Goal: Navigation & Orientation: Find specific page/section

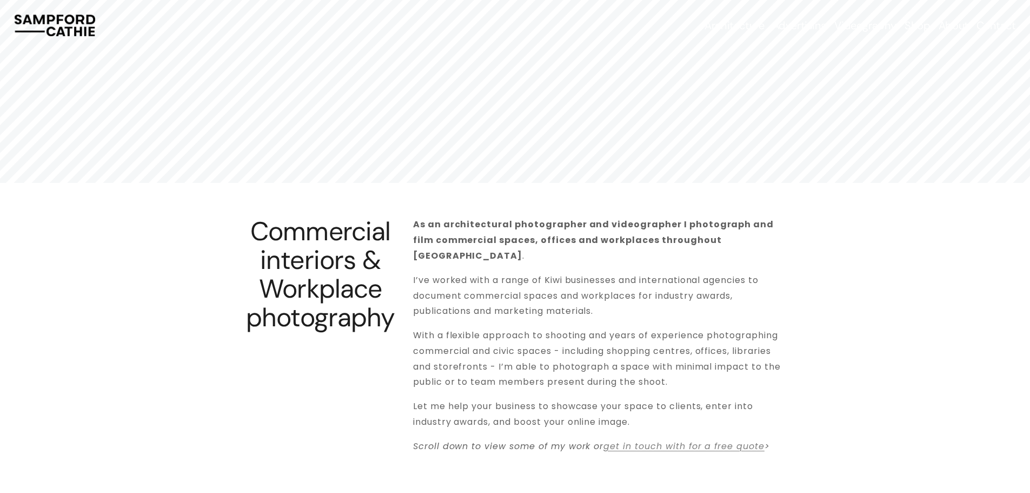
click at [732, 24] on span "Architecture" at bounding box center [734, 25] width 59 height 13
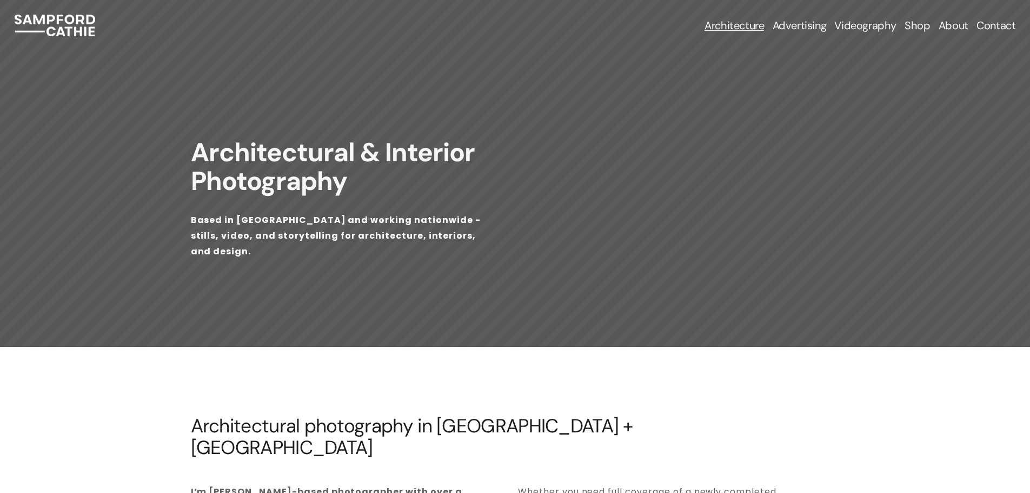
click at [0, 0] on span "Construction Photography" at bounding box center [0, 0] width 0 height 0
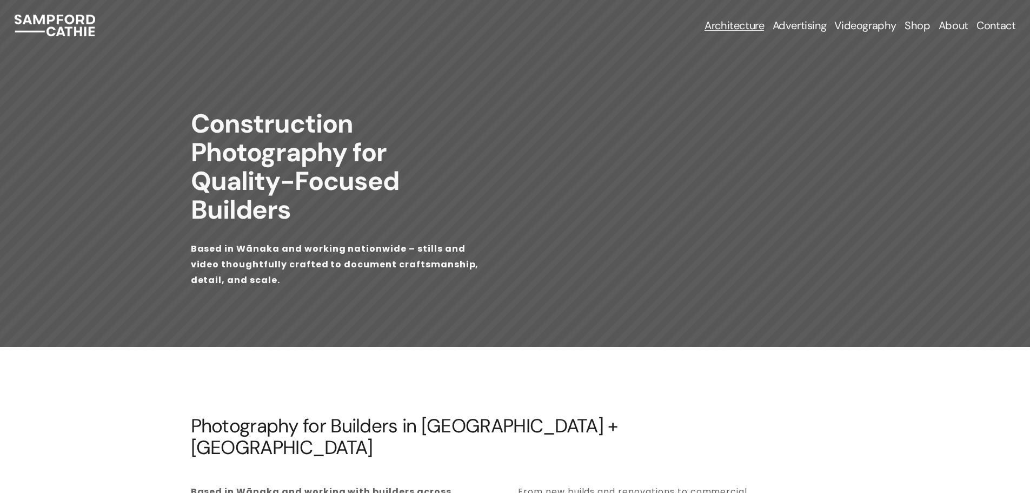
click at [0, 0] on span "Interior Photography" at bounding box center [0, 0] width 0 height 0
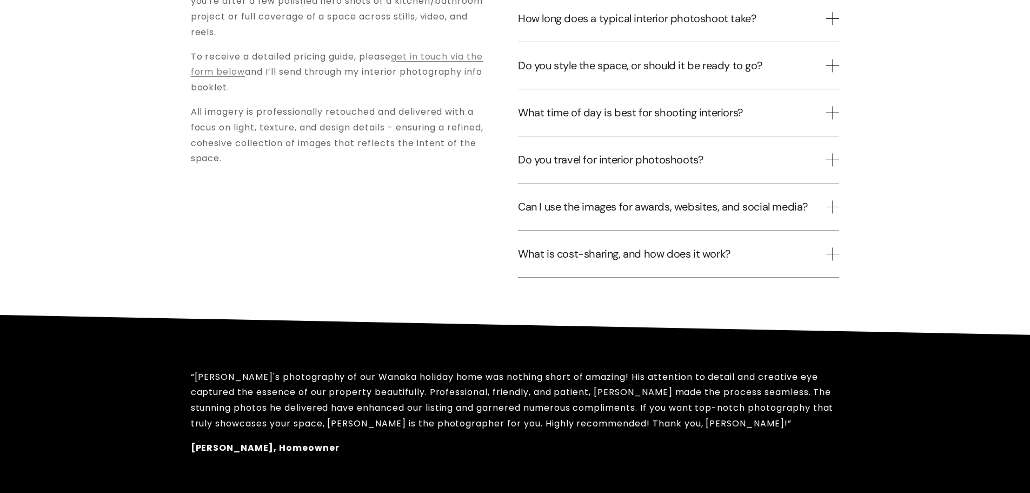
scroll to position [2704, 0]
